Goal: Navigation & Orientation: Find specific page/section

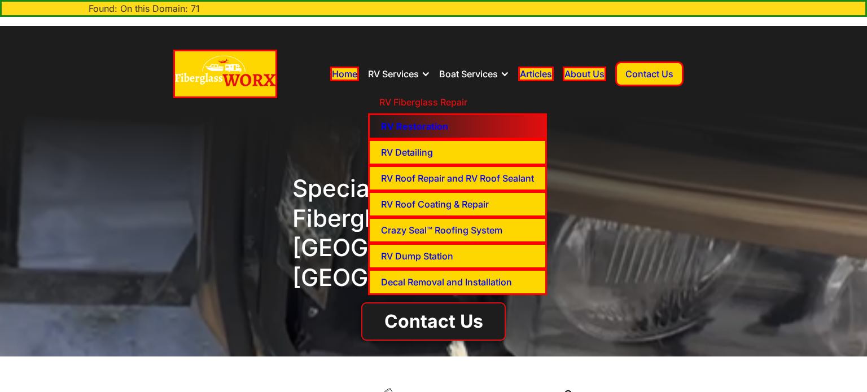
click at [410, 119] on link "RV Restoration" at bounding box center [457, 126] width 179 height 26
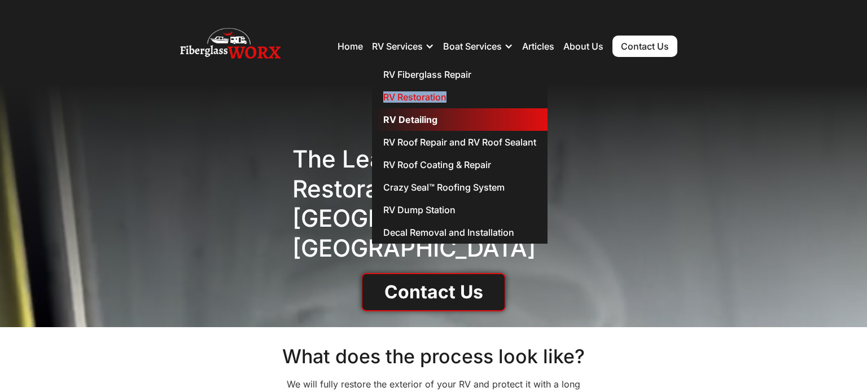
click at [403, 117] on link "RV Detailing" at bounding box center [460, 119] width 176 height 23
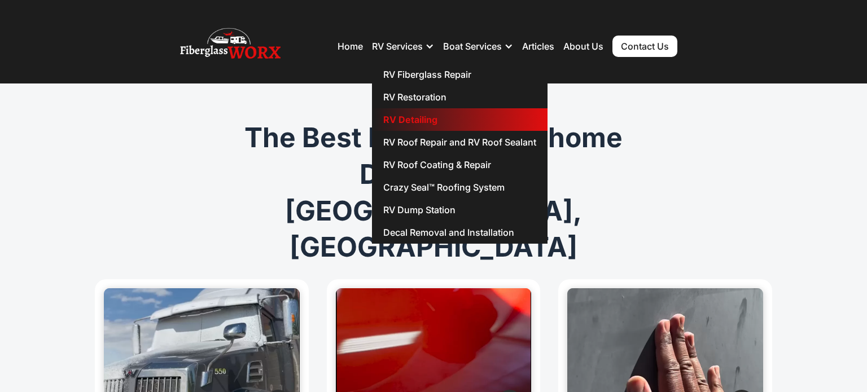
drag, startPoint x: 414, startPoint y: 113, endPoint x: 414, endPoint y: 119, distance: 5.7
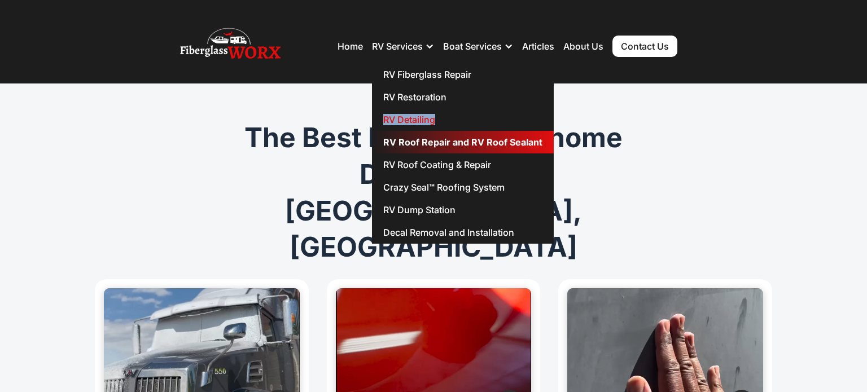
click at [425, 139] on link "RV Roof Repair and RV Roof Sealant" at bounding box center [463, 142] width 182 height 23
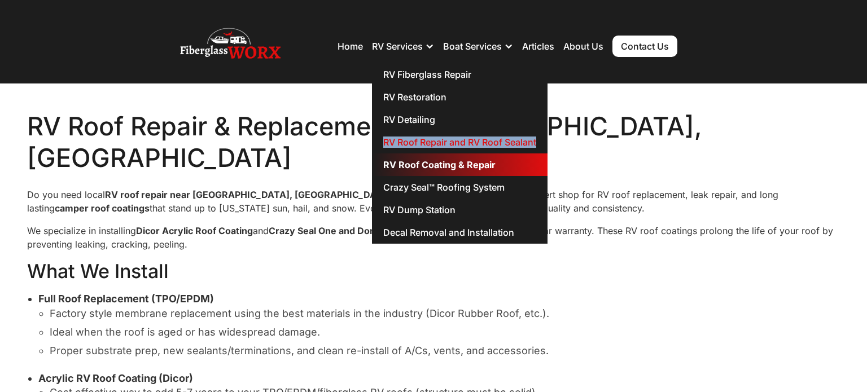
click at [430, 162] on link "RV Roof Coating & Repair" at bounding box center [460, 165] width 176 height 23
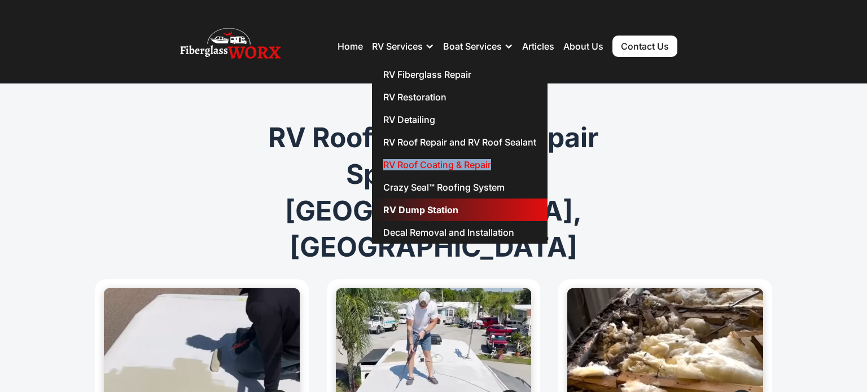
click at [423, 205] on link "RV Dump Station" at bounding box center [460, 210] width 176 height 23
